Goal: Information Seeking & Learning: Learn about a topic

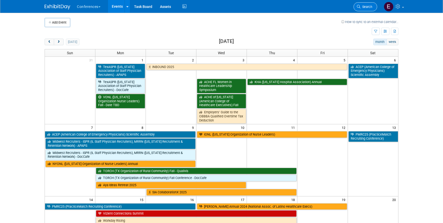
click at [367, 6] on span "Search" at bounding box center [366, 7] width 12 height 4
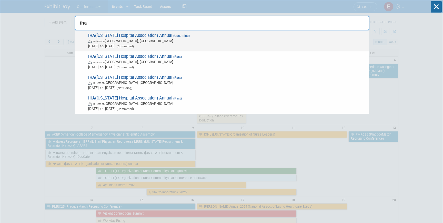
type input "iha"
click at [209, 47] on span "Oct 6, 2025 to Oct 8, 2025 (Committed)" at bounding box center [227, 46] width 278 height 5
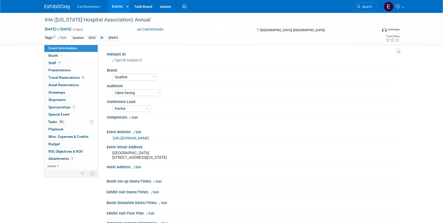
select select "Qualivis"
select select "Client-facing"
select select "Karina"
click at [64, 78] on span "Travel Reservations 4" at bounding box center [66, 78] width 36 height 4
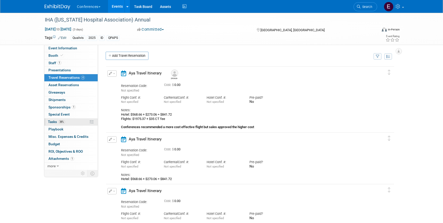
click at [64, 123] on span "38%" at bounding box center [61, 122] width 7 height 4
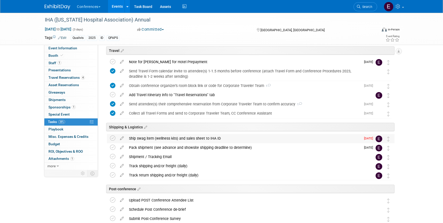
scroll to position [238, 0]
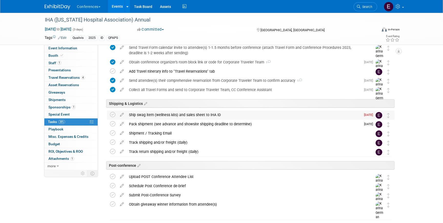
click at [169, 117] on div "Ship swag item (wellness kits) and sales sheet to IHA ID" at bounding box center [243, 115] width 235 height 9
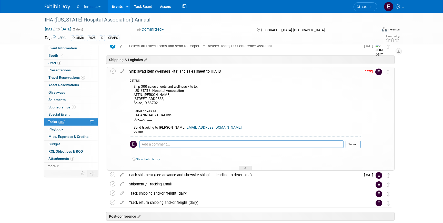
scroll to position [286, 0]
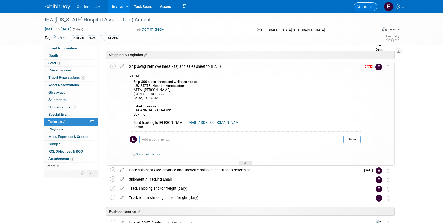
click at [369, 9] on link "Search" at bounding box center [365, 6] width 24 height 9
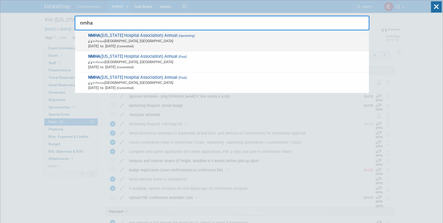
type input "nmha"
click at [139, 42] on span "In-Person Albuquerque, NM" at bounding box center [227, 40] width 278 height 5
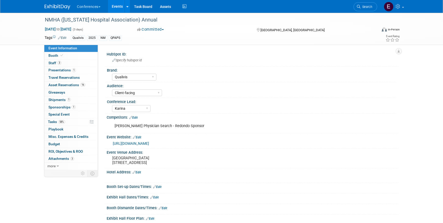
select select "Qualivis"
select select "Client-facing"
select select "Karina"
click at [56, 122] on span "Tasks 58%" at bounding box center [56, 122] width 17 height 4
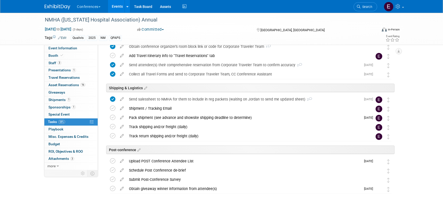
scroll to position [240, 0]
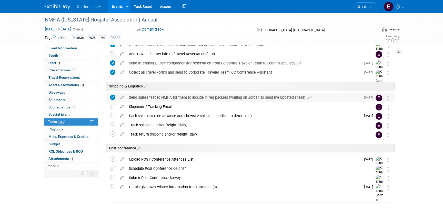
click at [151, 97] on div "Send salessheet to NMHA for them to include in reg packets (waiting on Jordan t…" at bounding box center [243, 97] width 235 height 9
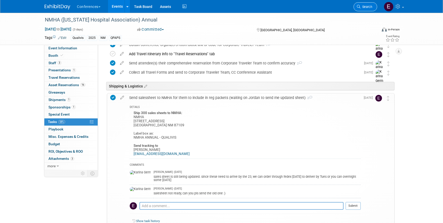
click at [360, 6] on icon at bounding box center [359, 7] width 4 height 4
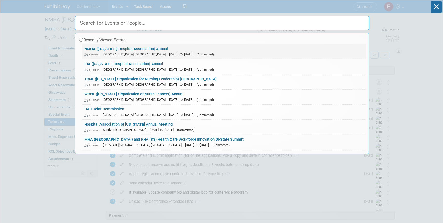
click at [112, 49] on link "NMHA (New Mexico Hospital Association) Annual In-Person Albuquerque, NM Sep 30,…" at bounding box center [224, 51] width 284 height 15
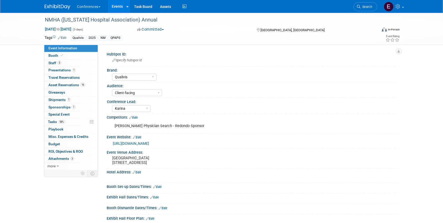
select select "Qualivis"
select select "Client-facing"
select select "Karina"
click at [72, 55] on link "Booth" at bounding box center [70, 55] width 53 height 7
select select "8' tabletop"
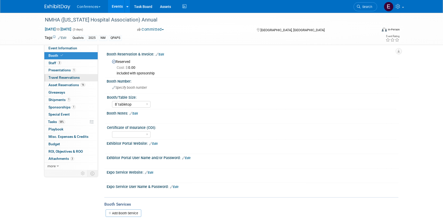
click at [72, 81] on link "0 Travel Reservations 0" at bounding box center [70, 77] width 53 height 7
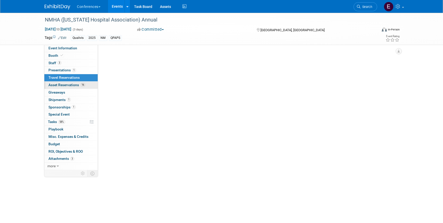
click at [72, 87] on span "Asset Reservations 16" at bounding box center [66, 85] width 37 height 4
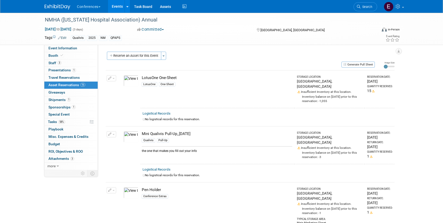
click at [57, 5] on img at bounding box center [58, 6] width 26 height 5
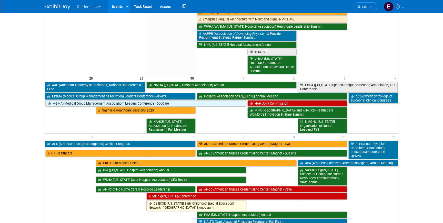
scroll to position [331, 0]
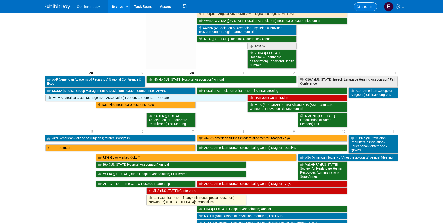
click at [363, 7] on span "Search" at bounding box center [366, 7] width 12 height 4
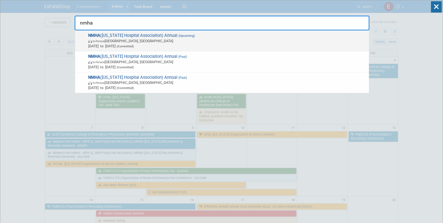
type input "nmha"
click at [195, 40] on span "In-Person [GEOGRAPHIC_DATA], [GEOGRAPHIC_DATA]" at bounding box center [227, 40] width 278 height 5
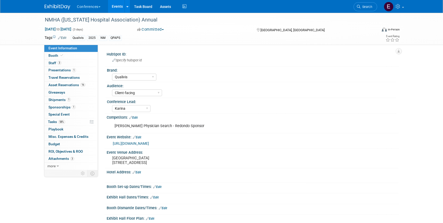
select select "Qualivis"
select select "Client-facing"
select select "Karina"
click at [73, 121] on link "58% Tasks 58%" at bounding box center [70, 122] width 53 height 7
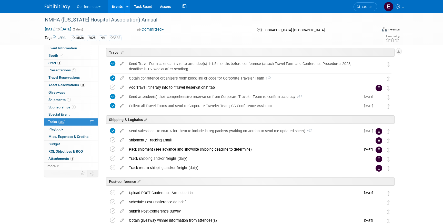
scroll to position [240, 0]
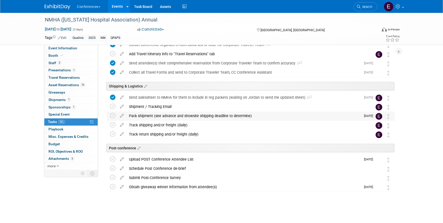
click at [182, 117] on div "Pack shipment (see advance and showsite shipping deadline to determine)" at bounding box center [243, 116] width 235 height 9
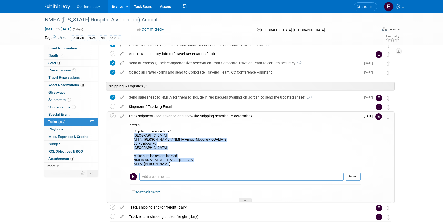
drag, startPoint x: 133, startPoint y: 136, endPoint x: 201, endPoint y: 165, distance: 74.0
click at [201, 165] on div "Ship to conference hotel: [GEOGRAPHIC_DATA] ATTN: [PERSON_NAME] / NMHA Annual M…" at bounding box center [245, 148] width 231 height 41
copy div "Sandia Resort ATTN: [PERSON_NAME] / NMHA Annual Meeting / QUALIVIS [STREET_ADDR…"
click at [60, 63] on span "3" at bounding box center [59, 63] width 4 height 4
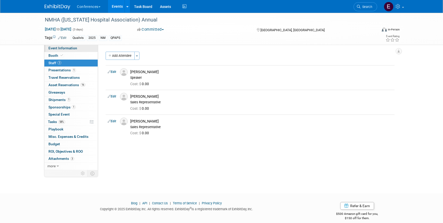
click at [59, 49] on span "Event Information" at bounding box center [62, 48] width 29 height 4
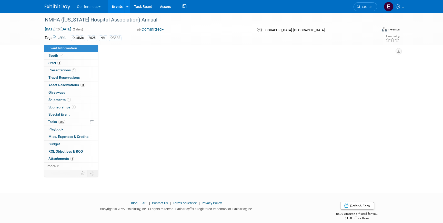
select select "Qualivis"
select select "Client-facing"
select select "Karina"
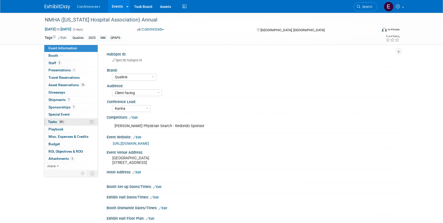
click at [54, 123] on span "Tasks 58%" at bounding box center [56, 122] width 17 height 4
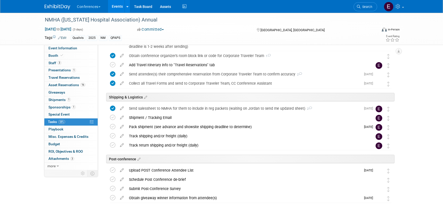
scroll to position [240, 0]
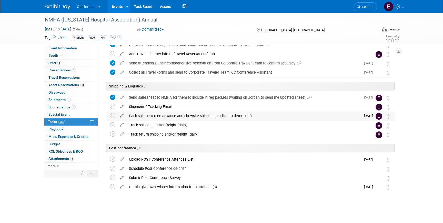
click at [158, 115] on div "Pack shipment (see advance and showsite shipping deadline to determine)" at bounding box center [243, 116] width 235 height 9
